Goal: Register for event/course

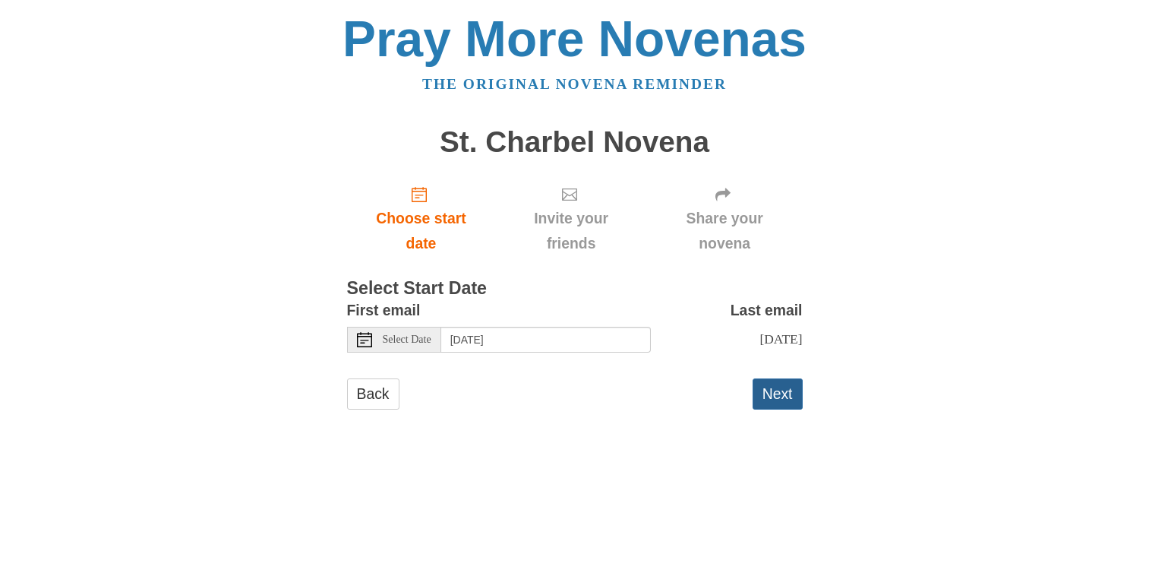
click at [791, 391] on button "Next" at bounding box center [778, 393] width 50 height 31
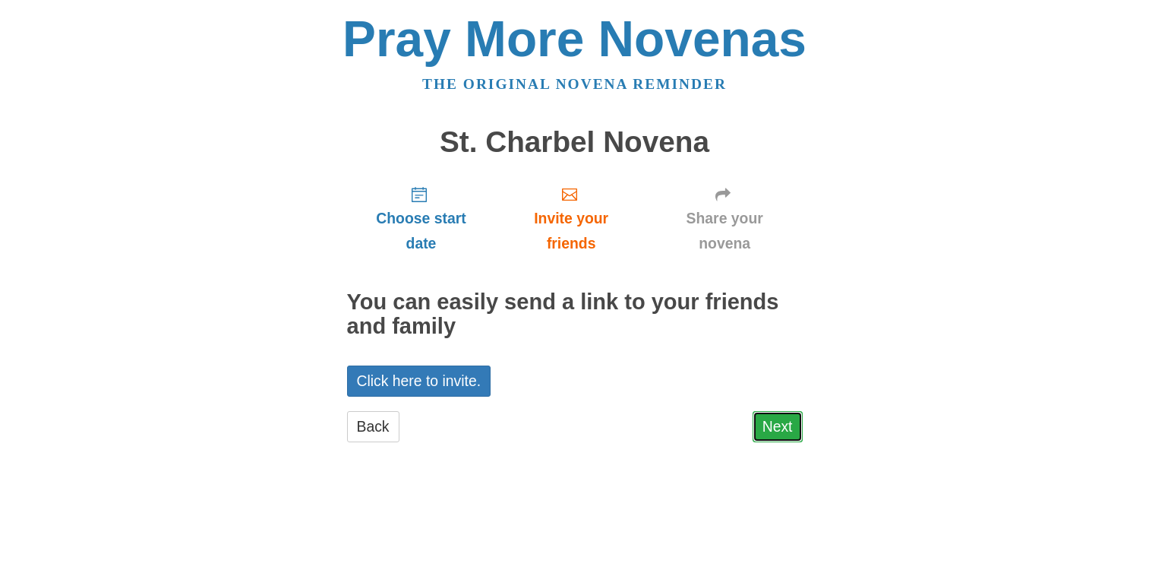
click at [779, 425] on link "Next" at bounding box center [778, 426] width 50 height 31
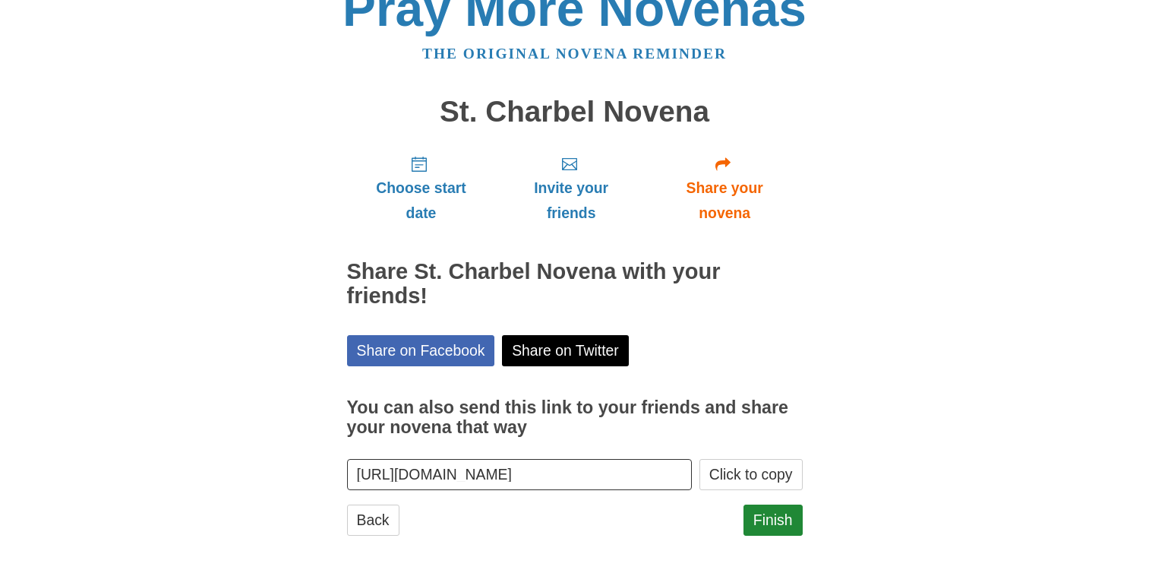
scroll to position [40, 0]
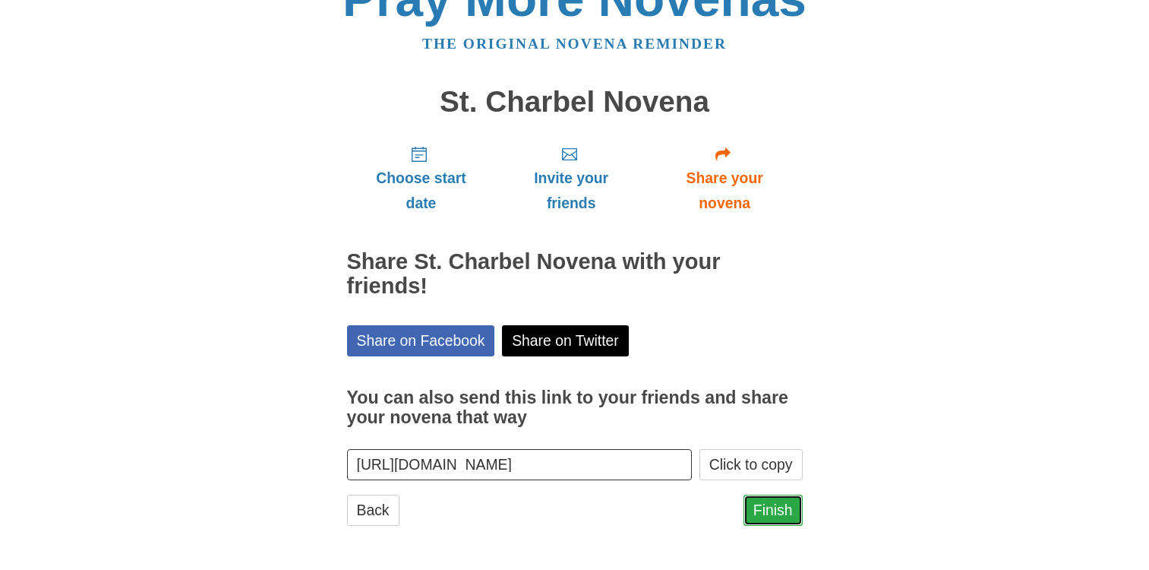
click at [763, 510] on link "Finish" at bounding box center [772, 509] width 59 height 31
